Goal: Information Seeking & Learning: Learn about a topic

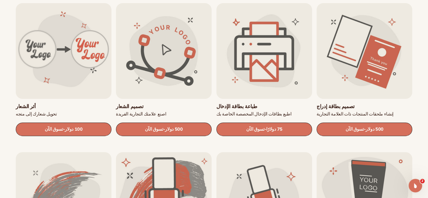
scroll to position [197, 0]
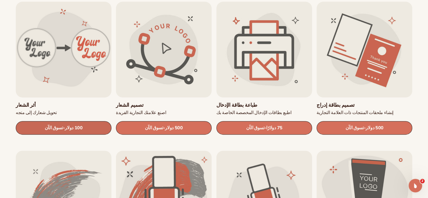
click at [77, 128] on font "100 دولار" at bounding box center [74, 128] width 18 height 6
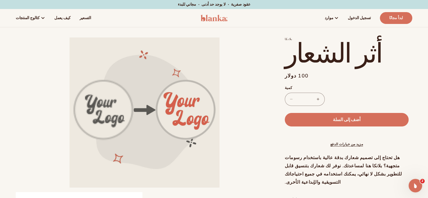
click at [12, 71] on div "انتقل إلى معلومات المنتج افتح الوسائط 1 في النافذة المنبثقة افتح الوسائط 2 في ا…" at bounding box center [214, 180] width 428 height 287
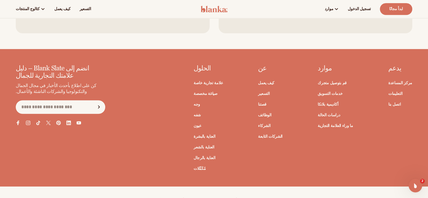
scroll to position [253, 0]
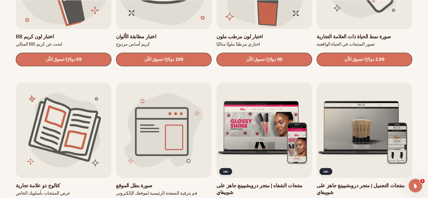
scroll to position [619, 0]
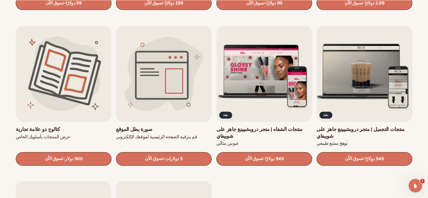
click at [366, 126] on link "منتجات التجميل | متجر دروبشيبينغ جاهز على شوبيفاي" at bounding box center [364, 132] width 96 height 13
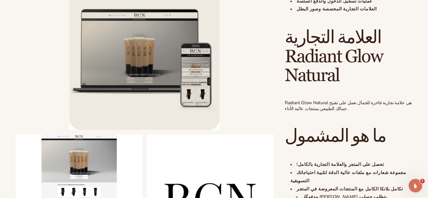
scroll to position [535, 0]
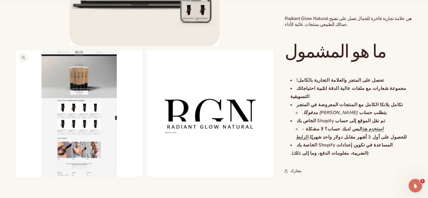
click at [16, 177] on button "افتح الوسائط 2 في النافذة المنبثقة" at bounding box center [16, 177] width 0 height 0
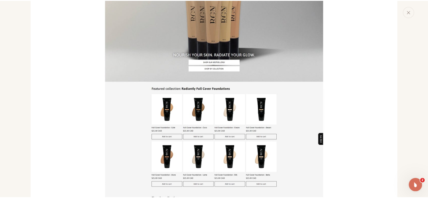
scroll to position [450, 0]
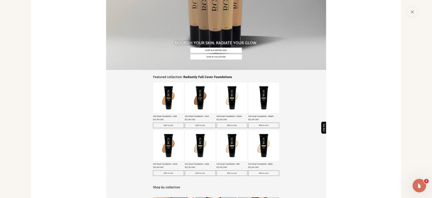
click at [414, 13] on icon "يغلق" at bounding box center [412, 12] width 4 height 4
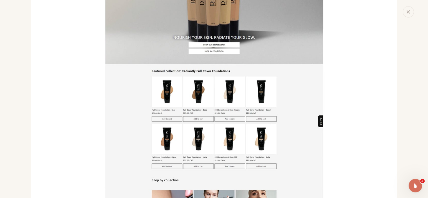
scroll to position [446, 0]
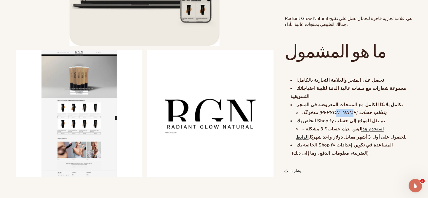
drag, startPoint x: 334, startPoint y: 96, endPoint x: 306, endPoint y: 95, distance: 28.2
click at [306, 109] on font "يتطلب حساب Blanka مدفوعًا." at bounding box center [344, 112] width 84 height 6
drag, startPoint x: 365, startPoint y: 71, endPoint x: 306, endPoint y: 70, distance: 58.8
click at [306, 76] on li "تحصل على المتجر والعلامة التجارية بالكامل!" at bounding box center [351, 80] width 122 height 8
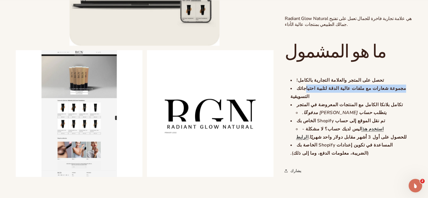
drag, startPoint x: 393, startPoint y: 80, endPoint x: 319, endPoint y: 79, distance: 74.3
click at [319, 84] on li "مجموعة شعارات مع ملفات عالية الدقة لتلبية احتياجاتك التسويقية" at bounding box center [351, 92] width 122 height 16
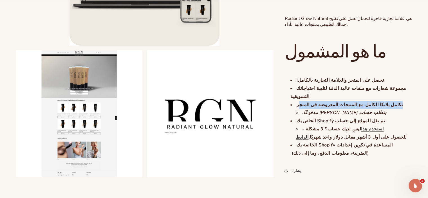
drag, startPoint x: 379, startPoint y: 87, endPoint x: 299, endPoint y: 88, distance: 79.6
click at [299, 101] on li "تكامل بلانكا الكامل مع المنتجات المعروضة في المتجر يتطلب حساب Blanka مدفوعًا." at bounding box center [351, 109] width 122 height 16
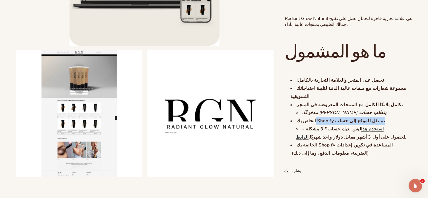
drag, startPoint x: 371, startPoint y: 103, endPoint x: 311, endPoint y: 104, distance: 60.2
click at [311, 117] on li "تم نقل الموقع إلى حساب Shopify الخاص بك ليس لديك حساب؟ لا مشكلة - استخدم هذا ال…" at bounding box center [351, 129] width 122 height 24
click at [391, 125] on li "ليس لديك حساب؟ لا مشكلة - استخدم هذا الرابط للحصول على أول 3 أشهر مقابل دولار و…" at bounding box center [354, 133] width 116 height 16
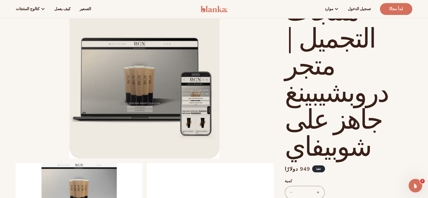
scroll to position [0, 0]
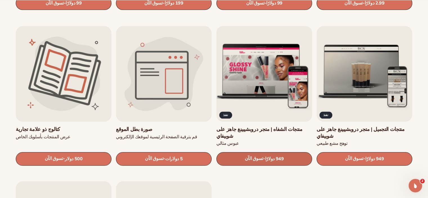
click at [258, 155] on font "تسوق الآن" at bounding box center [253, 158] width 18 height 6
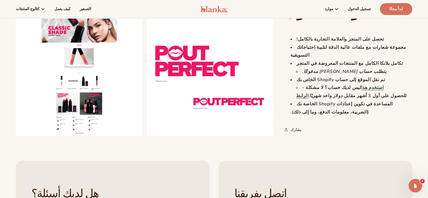
scroll to position [478, 0]
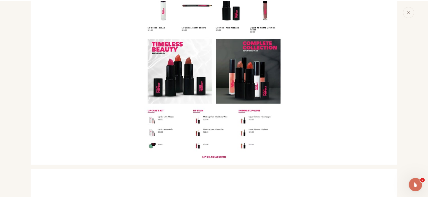
scroll to position [619, 0]
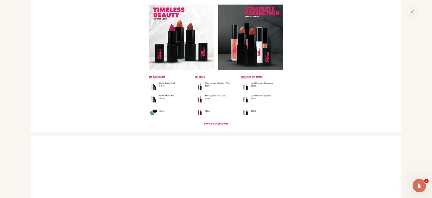
click at [412, 11] on icon "يغلق" at bounding box center [412, 12] width 4 height 4
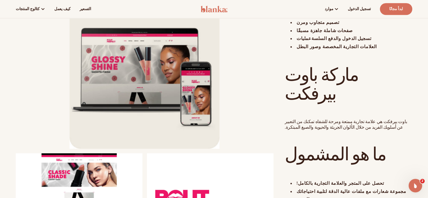
scroll to position [394, 0]
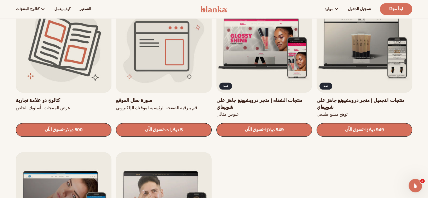
scroll to position [647, 0]
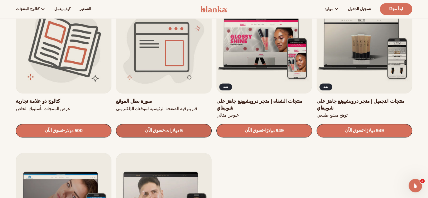
click at [158, 127] on font "تسوق الآن" at bounding box center [154, 130] width 18 height 6
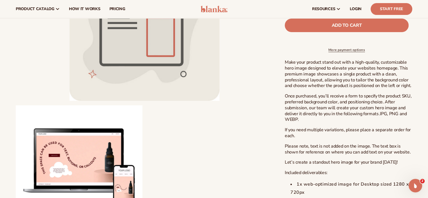
scroll to position [141, 0]
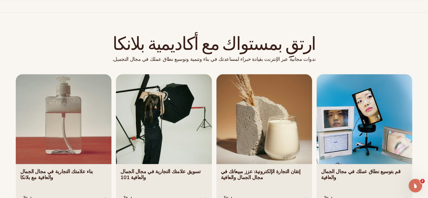
scroll to position [978, 0]
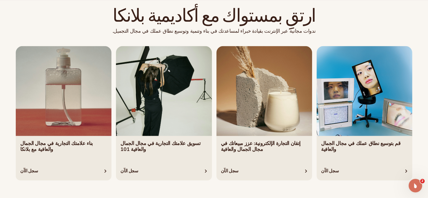
click at [229, 165] on link "3 / 4" at bounding box center [264, 113] width 96 height 134
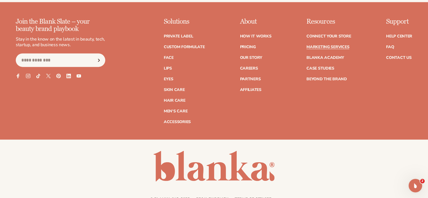
scroll to position [1353, 0]
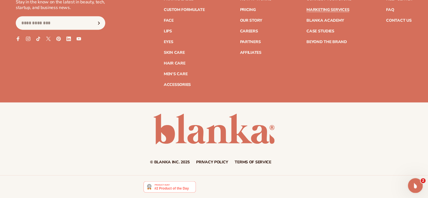
click at [419, 184] on div "Open Intercom Messenger" at bounding box center [414, 184] width 19 height 19
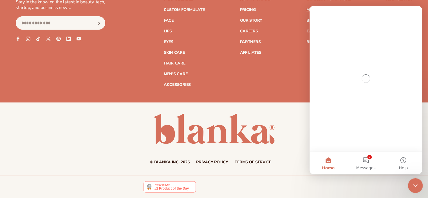
scroll to position [0, 0]
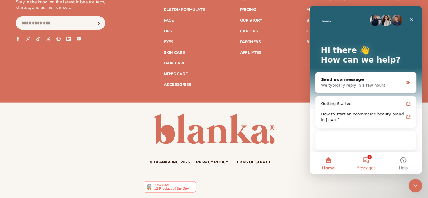
click at [367, 160] on button "2 Messages" at bounding box center [365, 163] width 37 height 23
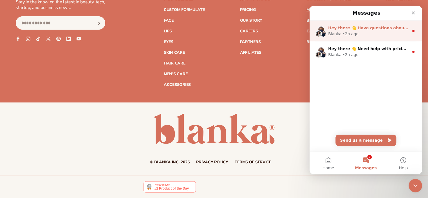
click at [359, 33] on div "Blanka • 2h ago" at bounding box center [368, 34] width 81 height 6
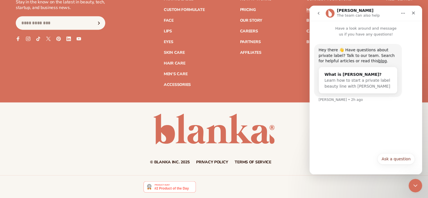
click at [315, 13] on button "go back" at bounding box center [318, 13] width 11 height 11
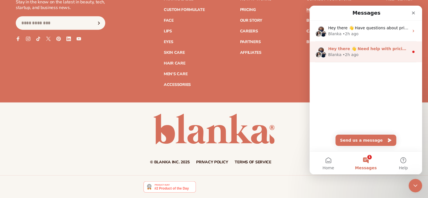
click at [344, 48] on span "Hey there 👋 Need help with pricing? Talk to our team or search for helpful arti…" at bounding box center [421, 48] width 186 height 5
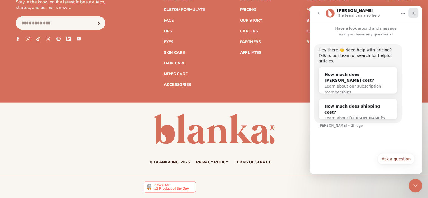
click at [417, 13] on div "Close" at bounding box center [413, 13] width 10 height 10
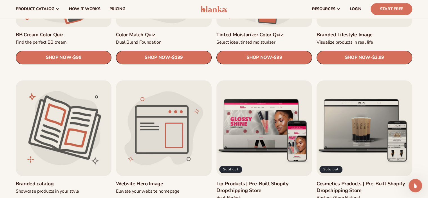
scroll to position [424, 0]
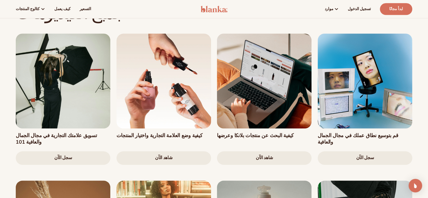
scroll to position [531, 0]
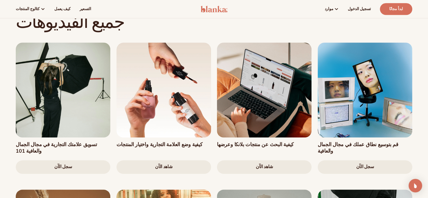
click at [169, 163] on font "شاهد الآن" at bounding box center [163, 166] width 17 height 6
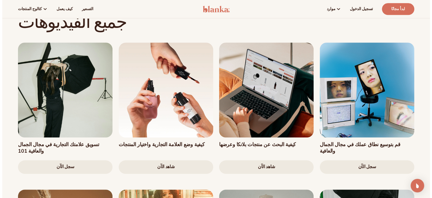
scroll to position [532, 0]
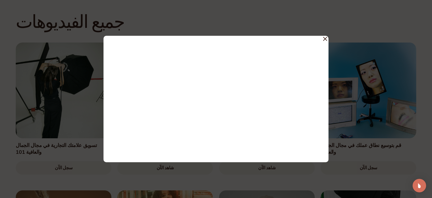
click at [324, 39] on icon at bounding box center [325, 38] width 3 height 3
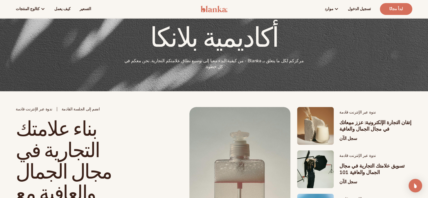
scroll to position [0, 0]
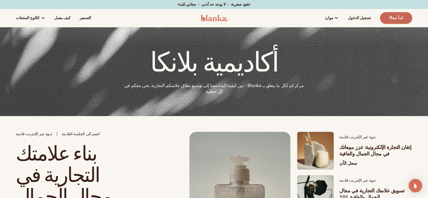
click at [401, 18] on font "ابدأ مجانًا" at bounding box center [396, 17] width 14 height 5
